Goal: Task Accomplishment & Management: Manage account settings

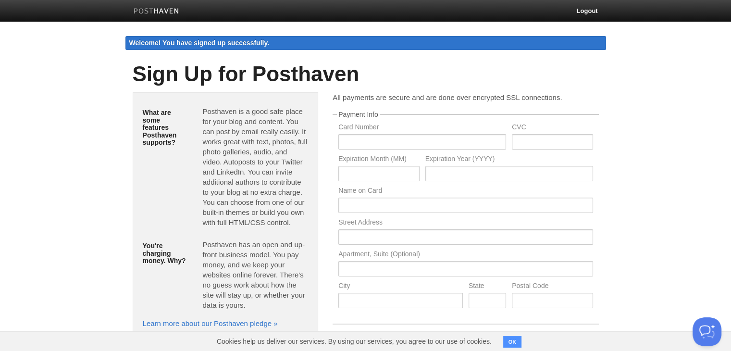
click at [159, 12] on img at bounding box center [157, 11] width 46 height 7
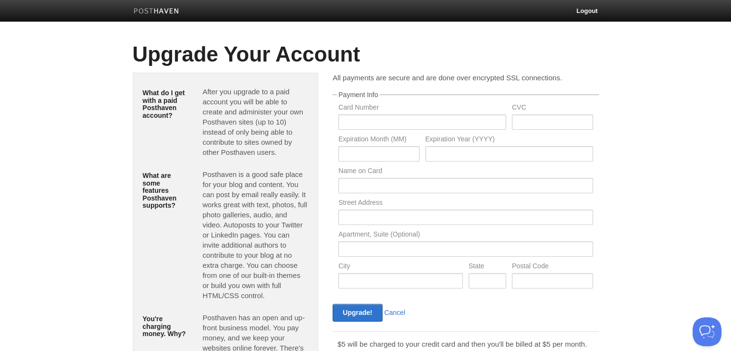
scroll to position [93, 0]
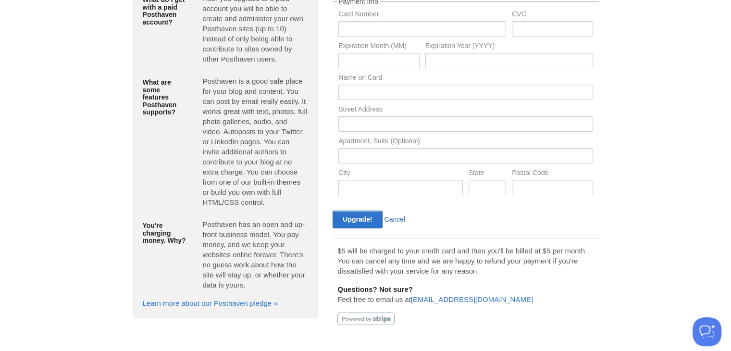
click at [400, 217] on link "Cancel" at bounding box center [395, 219] width 21 height 8
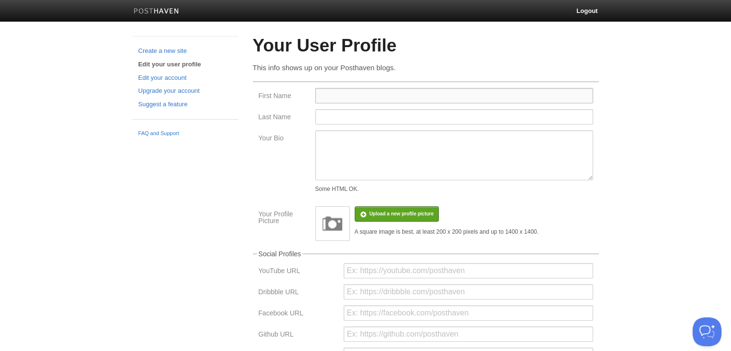
click at [335, 96] on input "First Name" at bounding box center [454, 95] width 278 height 15
type input "Buy AED India"
type input "India"
type input "Buy AED"
click at [342, 154] on textarea "Your Bio" at bounding box center [454, 155] width 278 height 50
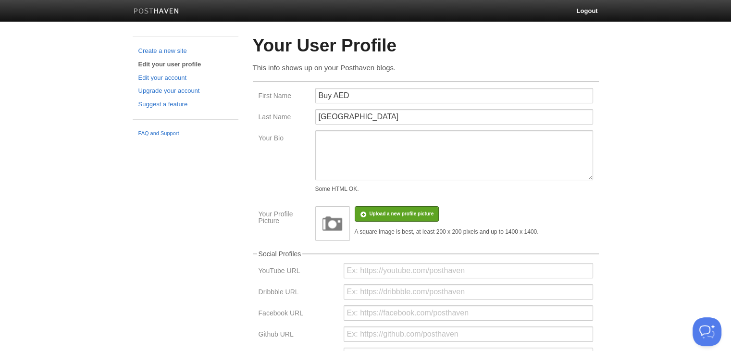
click at [88, 153] on body "Logout Create a new site Edit your user profile Edit your account Upgrade your …" at bounding box center [365, 286] width 731 height 573
click at [319, 134] on textarea "Your Bio" at bounding box center [454, 155] width 278 height 50
click at [341, 159] on textarea "Your Bio" at bounding box center [454, 155] width 278 height 50
click at [337, 144] on textarea "Your Bio" at bounding box center [454, 155] width 278 height 50
paste textarea "Buy AED India is a trusted platform dedicated to making Automated External Defi…"
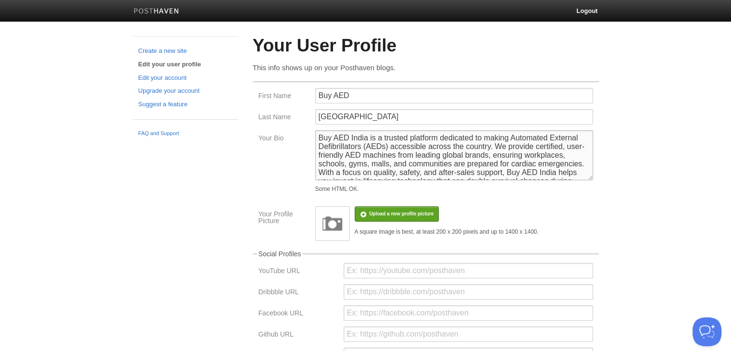
drag, startPoint x: 367, startPoint y: 139, endPoint x: 301, endPoint y: 135, distance: 67.0
click at [301, 135] on div "Your Bio Buy AED India is a trusted platform dedicated to making Automated Exte…" at bounding box center [426, 163] width 340 height 66
paste textarea "<a href="https://www.buyaedindia.com/" target="_blank">Buy AED India</a>"
click at [506, 135] on textarea "<a href="https://www.buyaedindia.com/" target="_blank">Buy AED India</a> is a t…" at bounding box center [454, 155] width 278 height 50
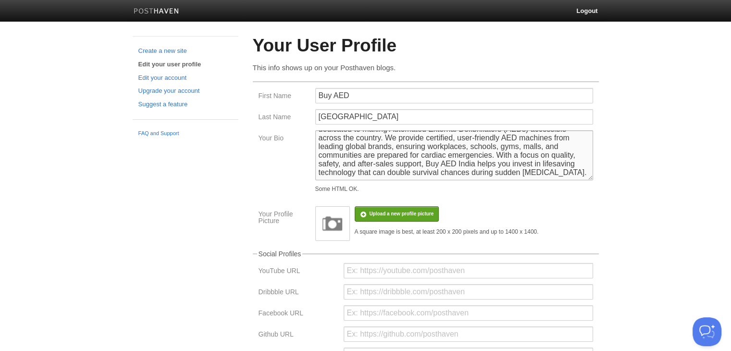
click at [369, 174] on textarea "<a href="https://www.buyaedindia.com/">Buy AED India</a> is a trusted platform …" at bounding box center [454, 155] width 278 height 50
type textarea "<a href="https://www.buyaedindia.com/">Buy AED India</a> is a trusted platform …"
click at [394, 219] on input "file" at bounding box center [113, 218] width 728 height 49
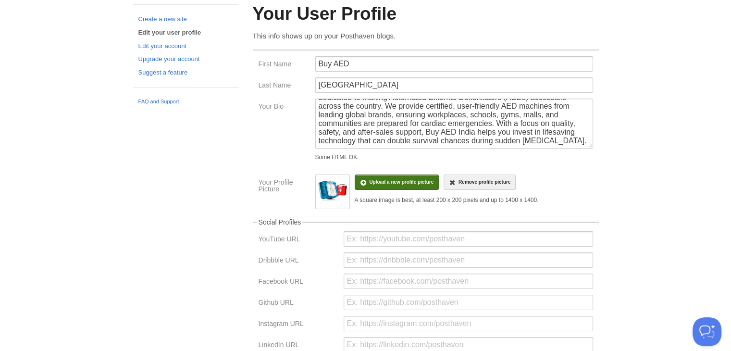
scroll to position [224, 0]
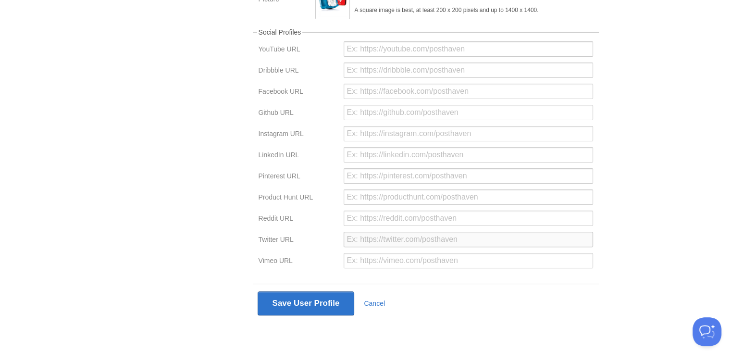
click at [394, 239] on input "url" at bounding box center [469, 239] width 250 height 15
paste input "https://x.com/BuyAEDINDIA"
type input "https://x.com/BuyAEDINDIA"
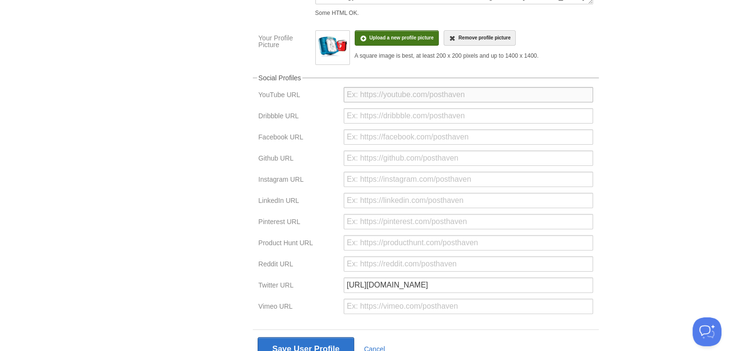
click at [381, 97] on input "url" at bounding box center [469, 94] width 250 height 15
paste input "https://www.youtube.com/@BuyAEDIndia.youtube/videos"
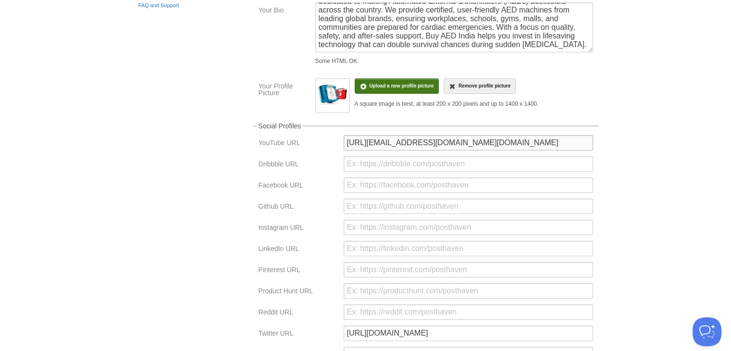
scroll to position [224, 0]
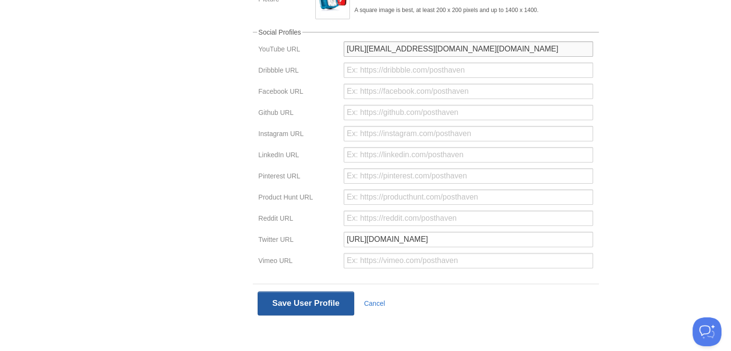
type input "https://www.youtube.com/@BuyAEDIndia.youtube/videos"
click at [331, 302] on button "Save User Profile" at bounding box center [306, 303] width 97 height 24
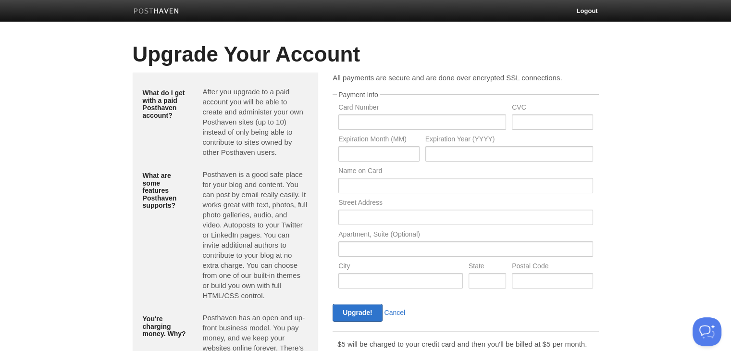
click at [166, 13] on img at bounding box center [157, 11] width 46 height 7
